Goal: Use online tool/utility: Utilize a website feature to perform a specific function

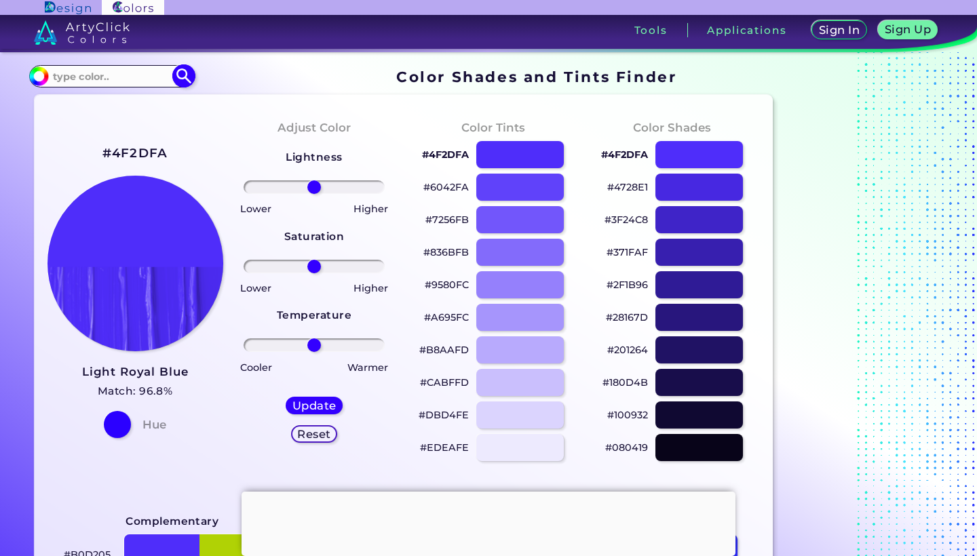
click at [109, 75] on input at bounding box center [111, 76] width 126 height 18
type input "ส"
type input "light indigo blue"
click at [180, 71] on img at bounding box center [184, 76] width 24 height 24
type input "#000000"
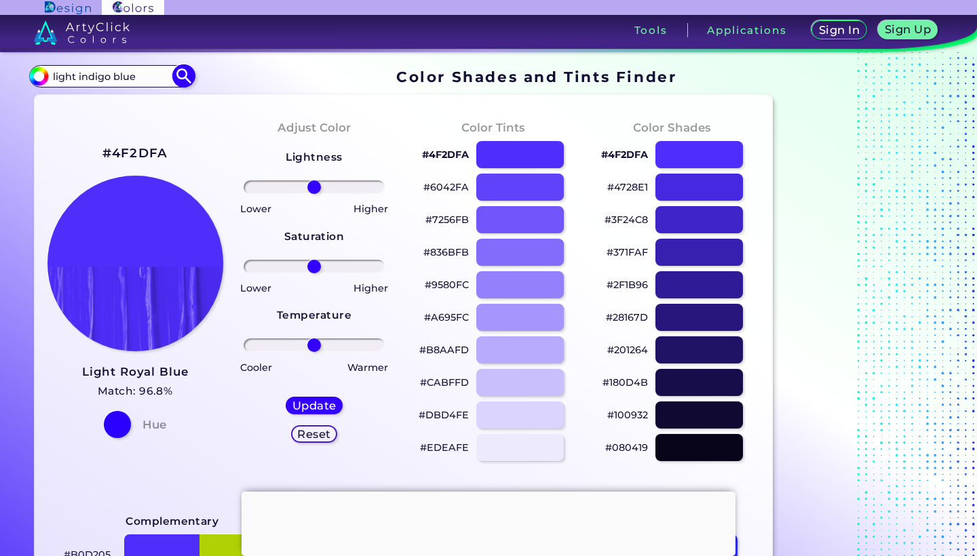
click at [160, 72] on input "light indigo blue" at bounding box center [111, 76] width 126 height 18
type input "light indigo"
drag, startPoint x: 160, startPoint y: 72, endPoint x: 180, endPoint y: 79, distance: 20.8
click at [180, 79] on img at bounding box center [184, 76] width 24 height 24
click at [180, 76] on img at bounding box center [184, 76] width 24 height 24
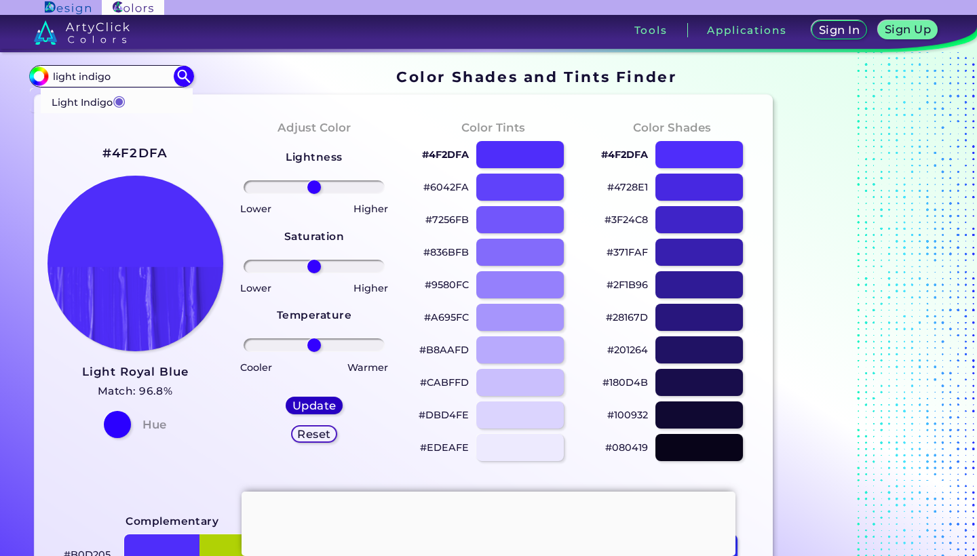
click at [310, 409] on h5 "Update" at bounding box center [314, 406] width 40 height 10
click at [684, 186] on div at bounding box center [699, 187] width 88 height 28
type input "#4728e1"
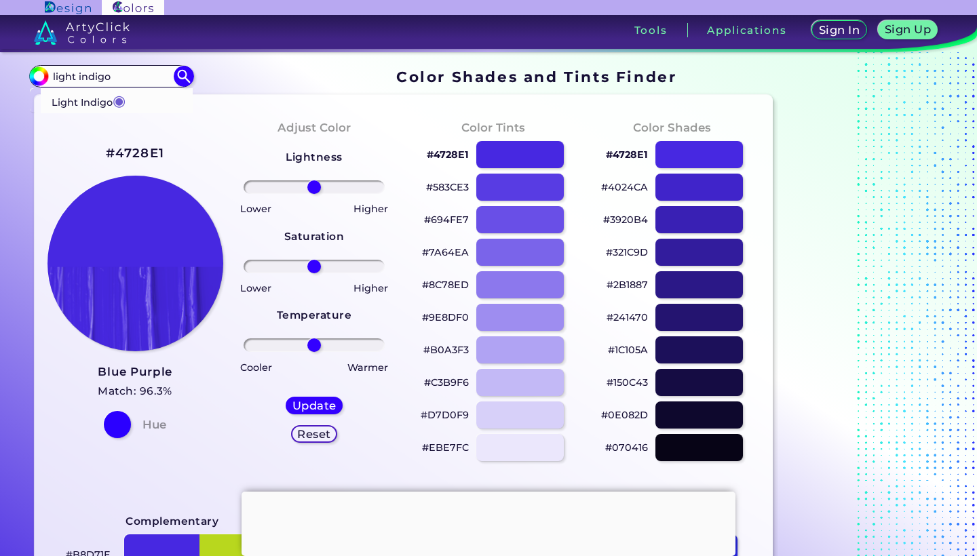
click at [307, 432] on h5 "Reset" at bounding box center [314, 434] width 31 height 10
click at [310, 435] on h5 "Reset" at bounding box center [314, 434] width 31 height 10
